Goal: Navigation & Orientation: Find specific page/section

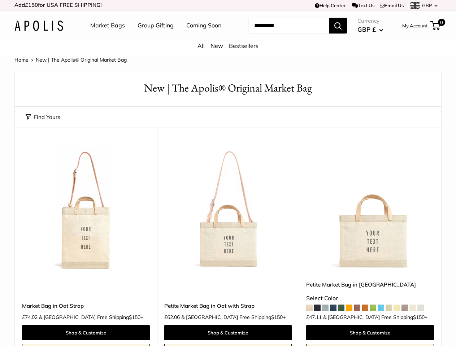
click at [228, 5] on td "Help Center Text Us Email Us *** *** *** *** *** *** *** *** *** *** *** GBP US…" at bounding box center [315, 5] width 252 height 10
click at [228, 37] on nav "Market Bags Group Gifting Coming Soon" at bounding box center [162, 25] width 172 height 23
click at [154, 37] on ul "Market Bags Group Gifting Coming Soon" at bounding box center [162, 25] width 144 height 23
click at [280, 34] on input "Search..." at bounding box center [288, 26] width 80 height 16
click at [43, 122] on button "Find Yours" at bounding box center [43, 117] width 34 height 10
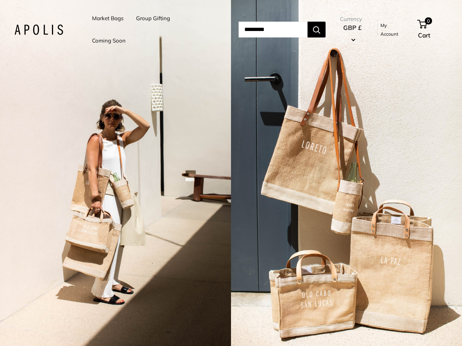
click at [238, 30] on input "Search..." at bounding box center [272, 30] width 69 height 16
click at [154, 30] on li "Group Gifting" at bounding box center [153, 18] width 34 height 22
click at [281, 30] on input "Search..." at bounding box center [272, 30] width 69 height 16
click at [115, 173] on div "2 / 5" at bounding box center [115, 173] width 231 height 346
click at [346, 173] on div "2 / 5" at bounding box center [346, 173] width 231 height 346
